Goal: Use online tool/utility: Utilize a website feature to perform a specific function

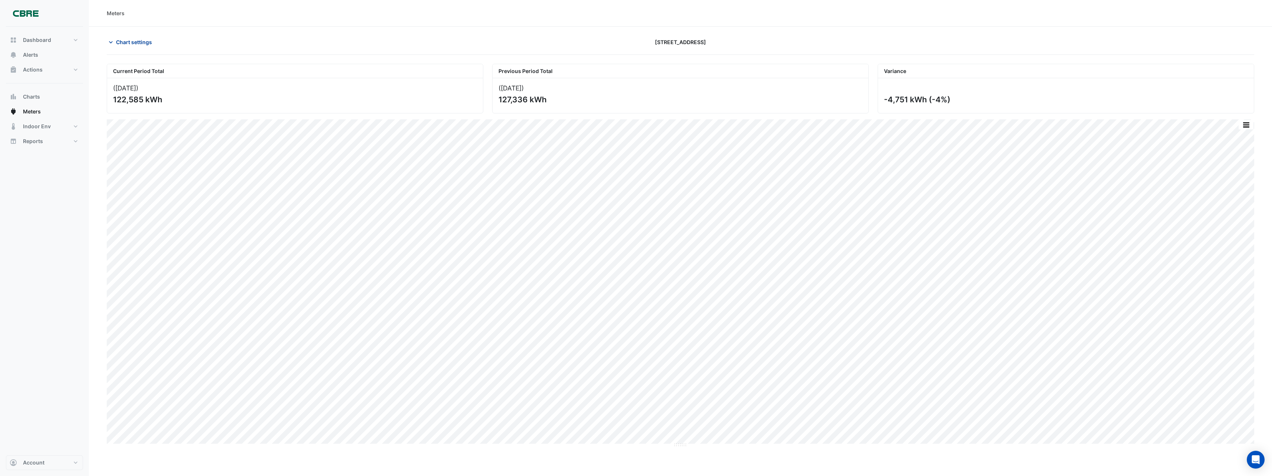
click at [120, 41] on span "Chart settings" at bounding box center [134, 42] width 36 height 8
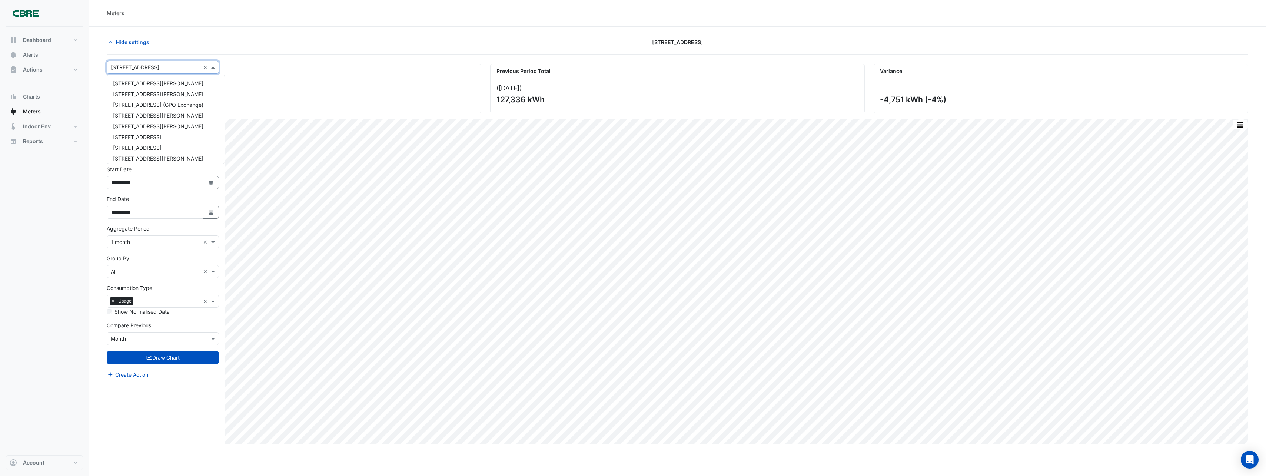
click at [131, 67] on input "text" at bounding box center [155, 68] width 89 height 8
drag, startPoint x: 142, startPoint y: 87, endPoint x: 135, endPoint y: 99, distance: 14.5
click at [142, 87] on span "[STREET_ADDRESS]" at bounding box center [137, 85] width 49 height 6
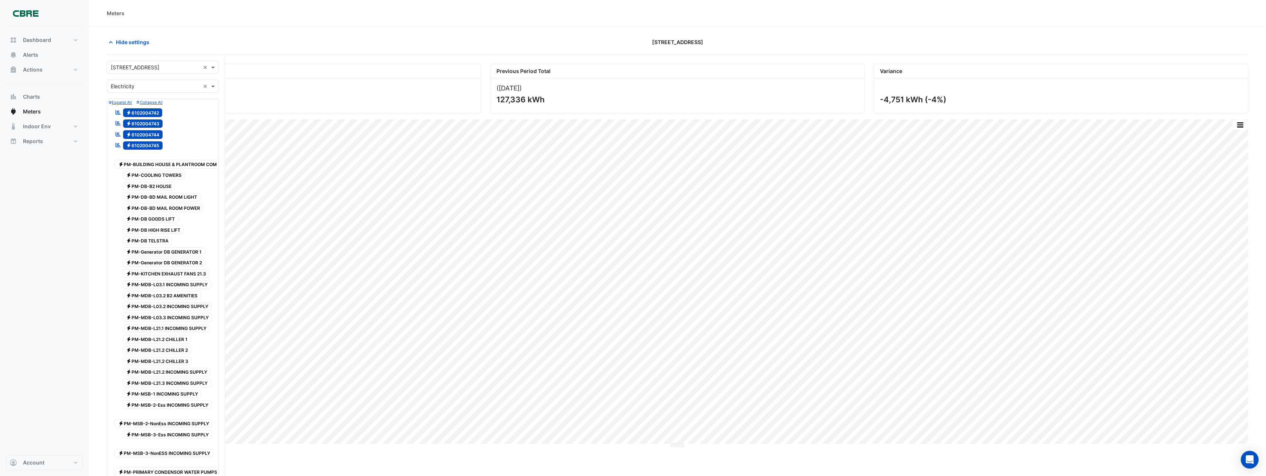
click at [149, 144] on span "Electricity 6102004745" at bounding box center [143, 145] width 40 height 9
click at [150, 137] on span "Electricity 6102004744" at bounding box center [143, 134] width 40 height 9
click at [149, 120] on span "Electricity 6102004743" at bounding box center [143, 123] width 40 height 9
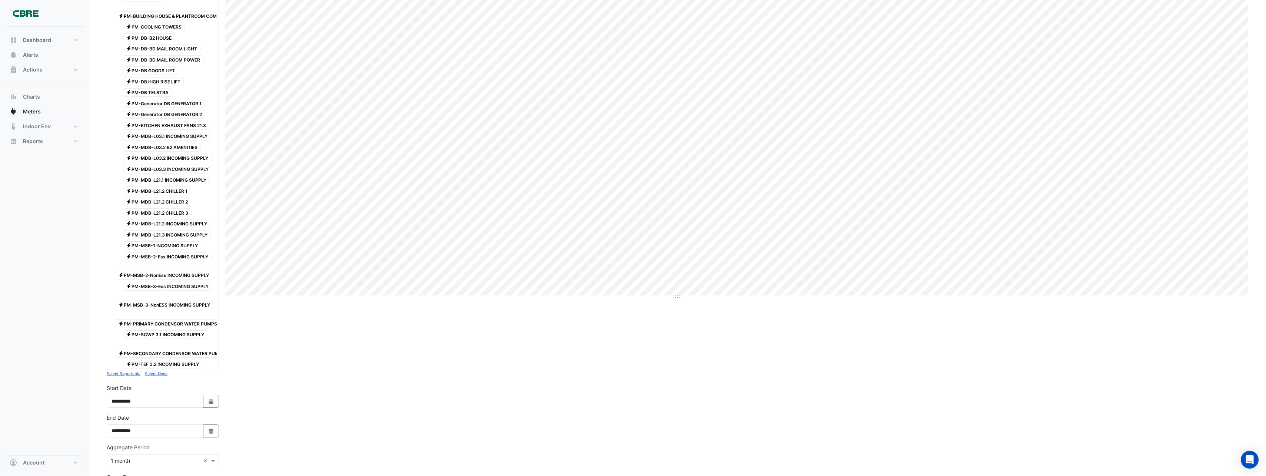
scroll to position [281, 0]
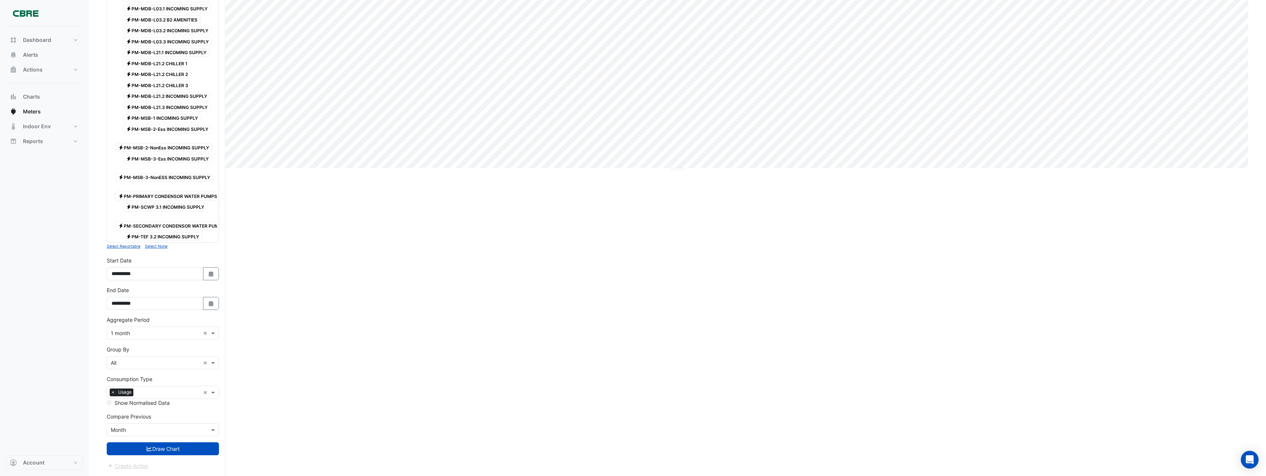
click at [182, 452] on button "Draw Chart" at bounding box center [163, 448] width 112 height 13
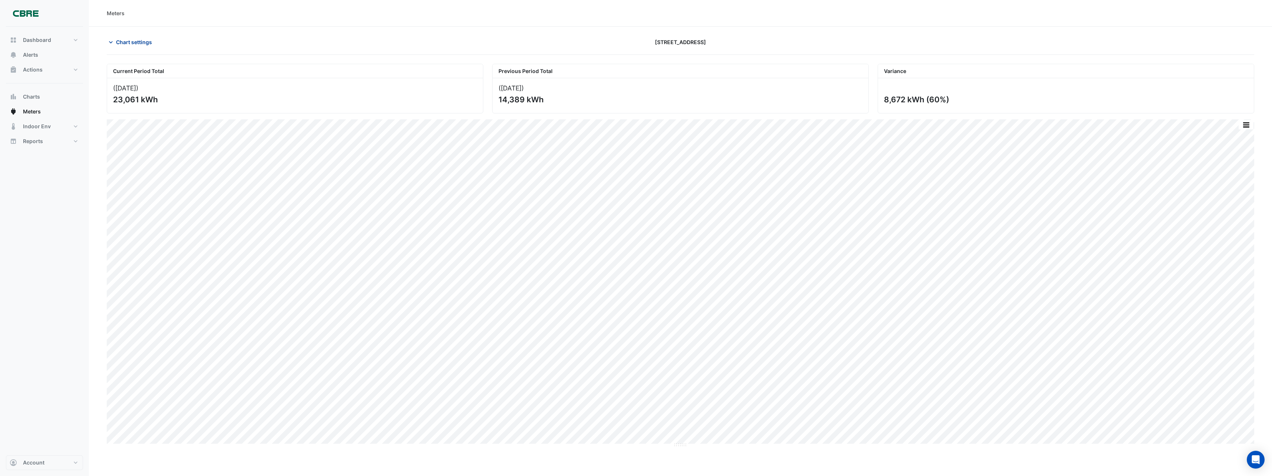
click at [137, 44] on span "Chart settings" at bounding box center [134, 42] width 36 height 8
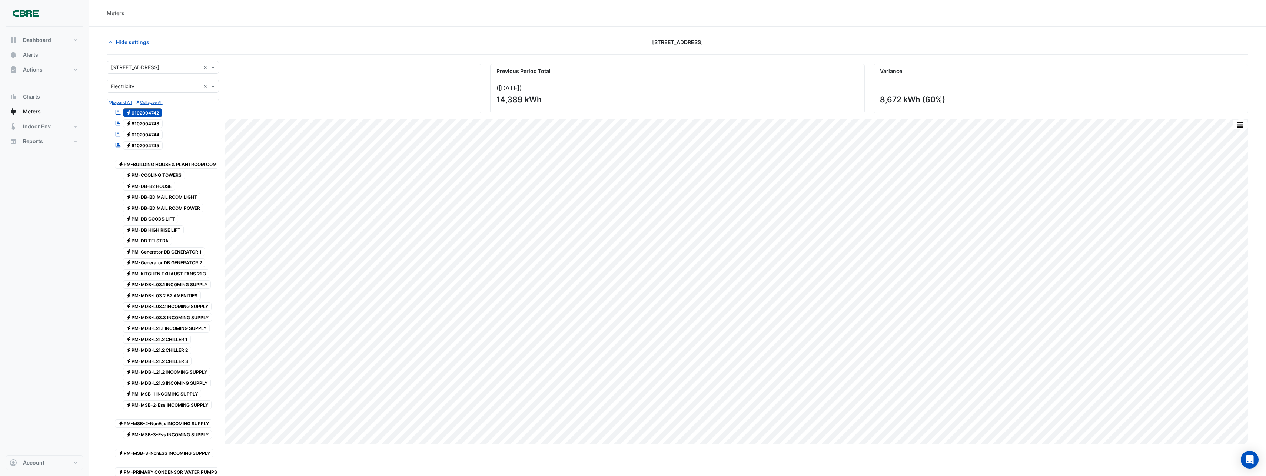
drag, startPoint x: 137, startPoint y: 123, endPoint x: 136, endPoint y: 134, distance: 11.1
click at [137, 124] on span "Electricity 6102004743" at bounding box center [143, 123] width 40 height 9
click at [137, 135] on span "Electricity 6102004744" at bounding box center [143, 134] width 40 height 9
click at [137, 145] on span "Electricity 6102004745" at bounding box center [143, 145] width 40 height 9
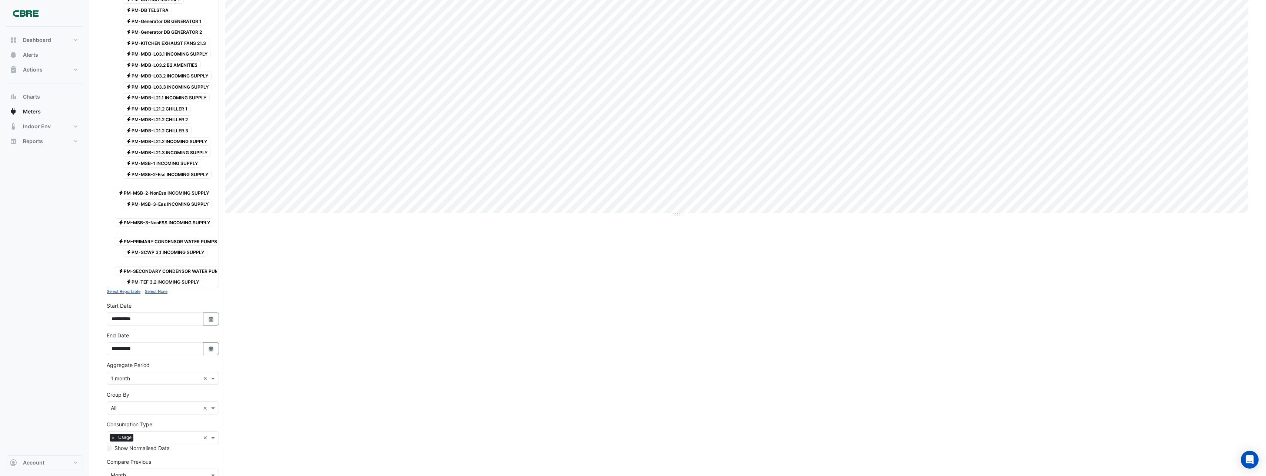
scroll to position [281, 0]
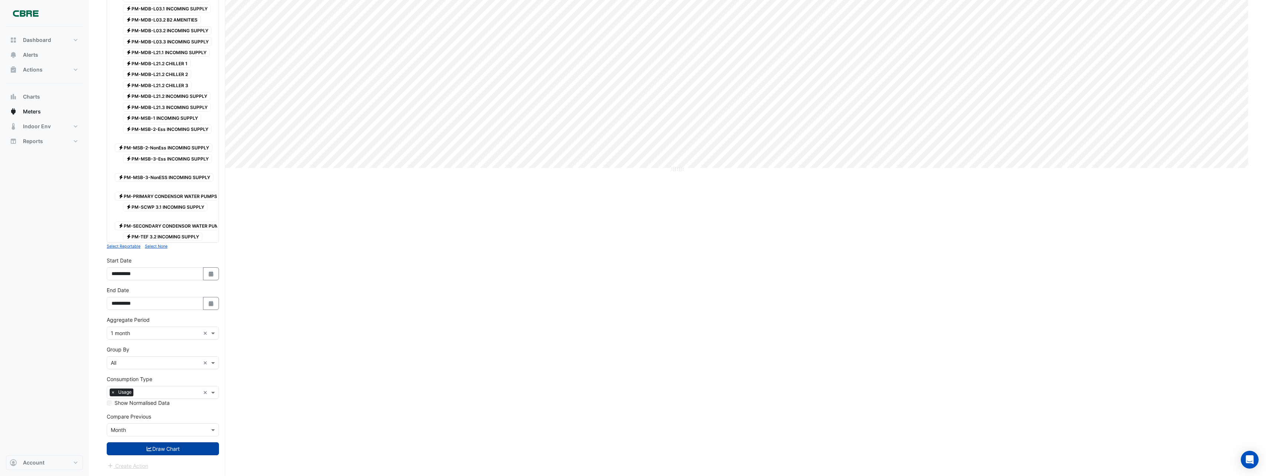
click at [156, 444] on button "Draw Chart" at bounding box center [163, 448] width 112 height 13
